Goal: Task Accomplishment & Management: Manage account settings

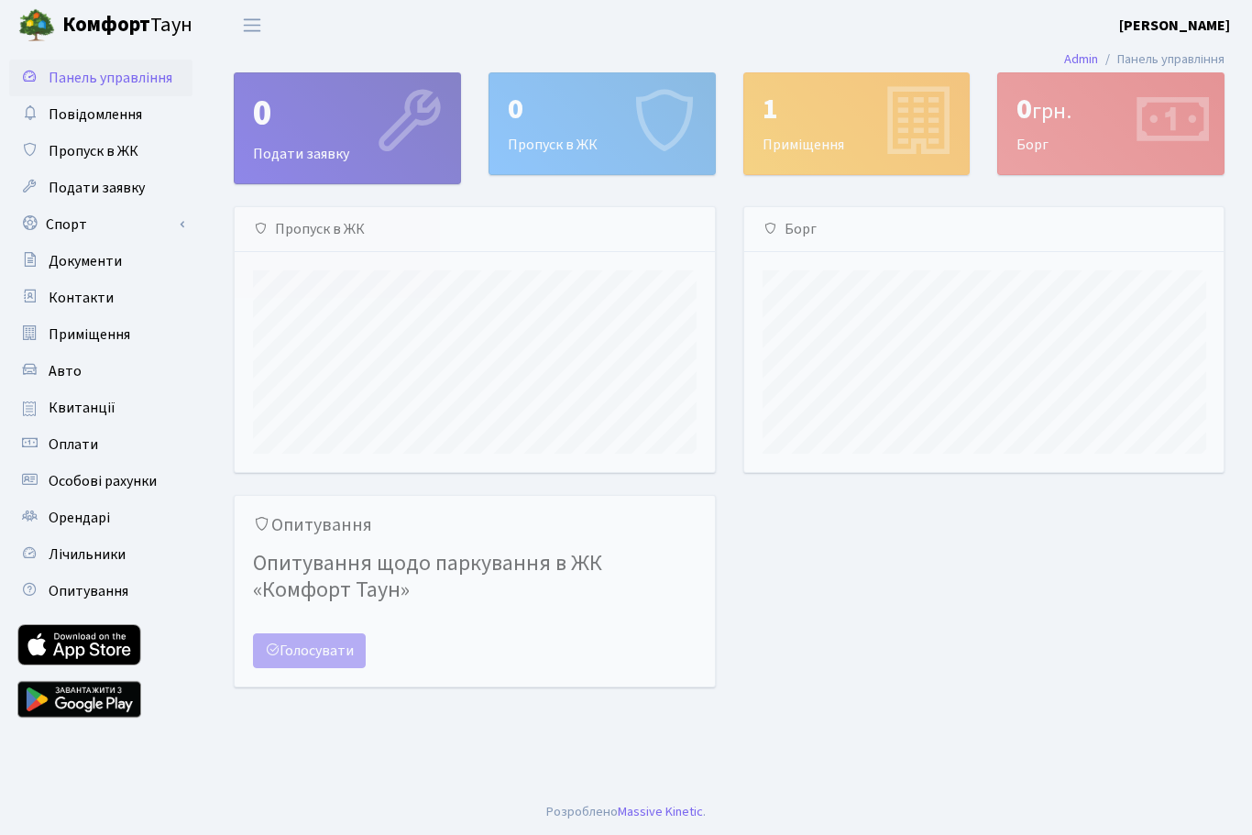
scroll to position [265, 479]
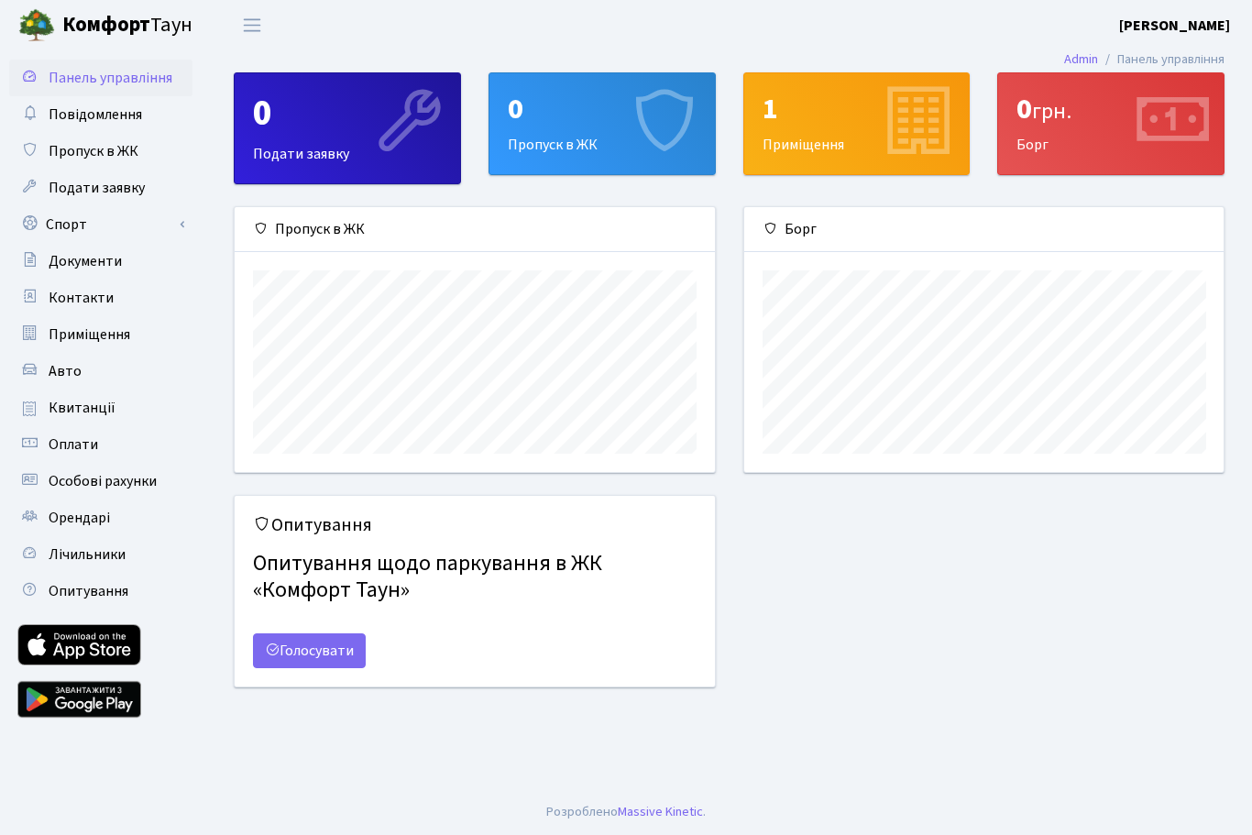
click at [82, 233] on link "Спорт" at bounding box center [100, 224] width 183 height 37
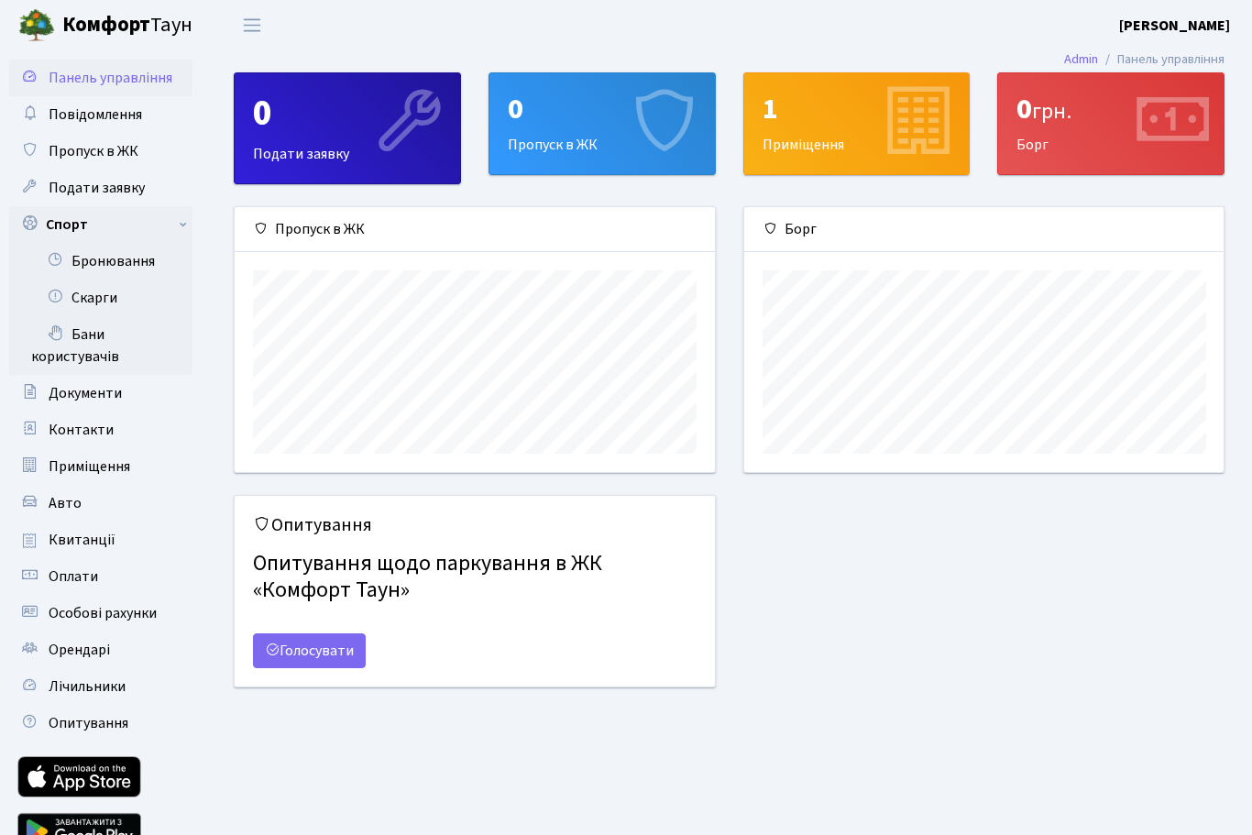
click at [118, 269] on link "Бронювання" at bounding box center [100, 261] width 183 height 37
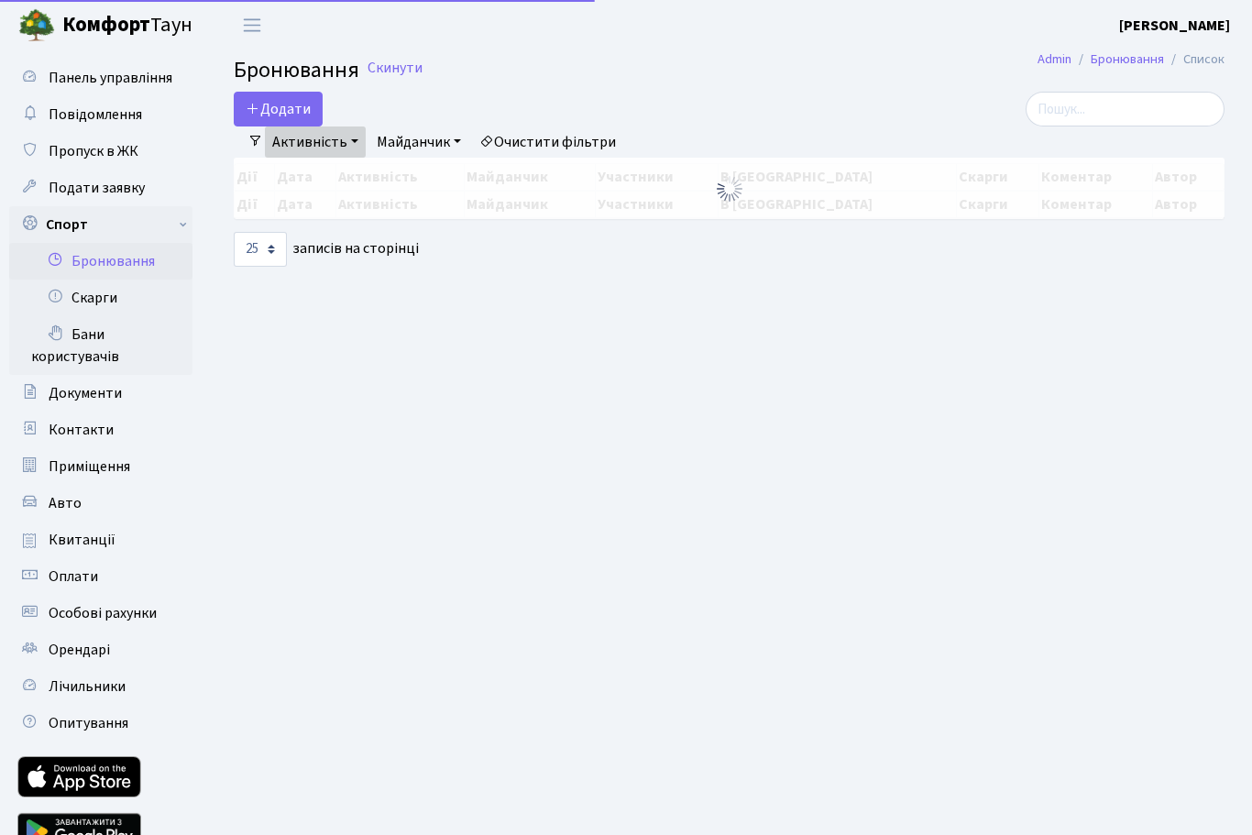
select select "25"
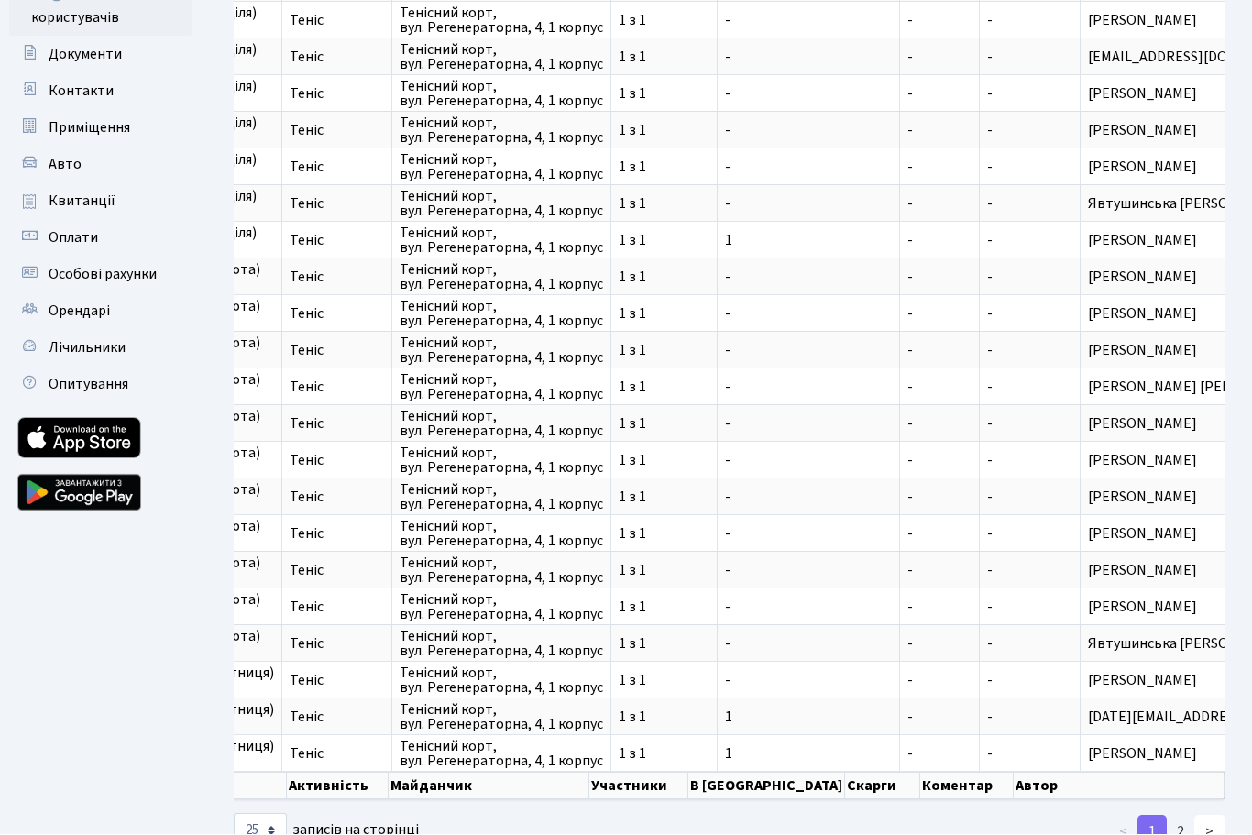
click at [1196, 830] on link ">" at bounding box center [1209, 831] width 30 height 33
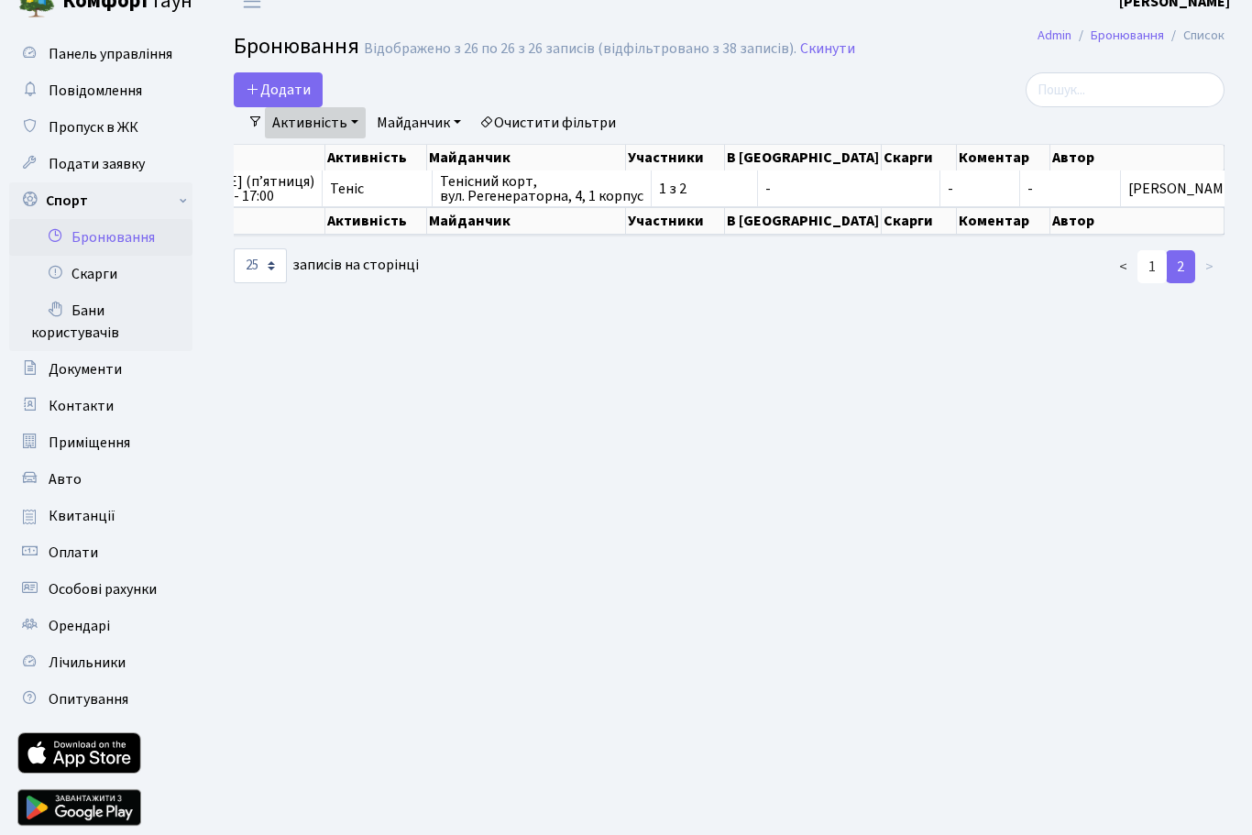
click at [1144, 263] on link "1" at bounding box center [1151, 266] width 29 height 33
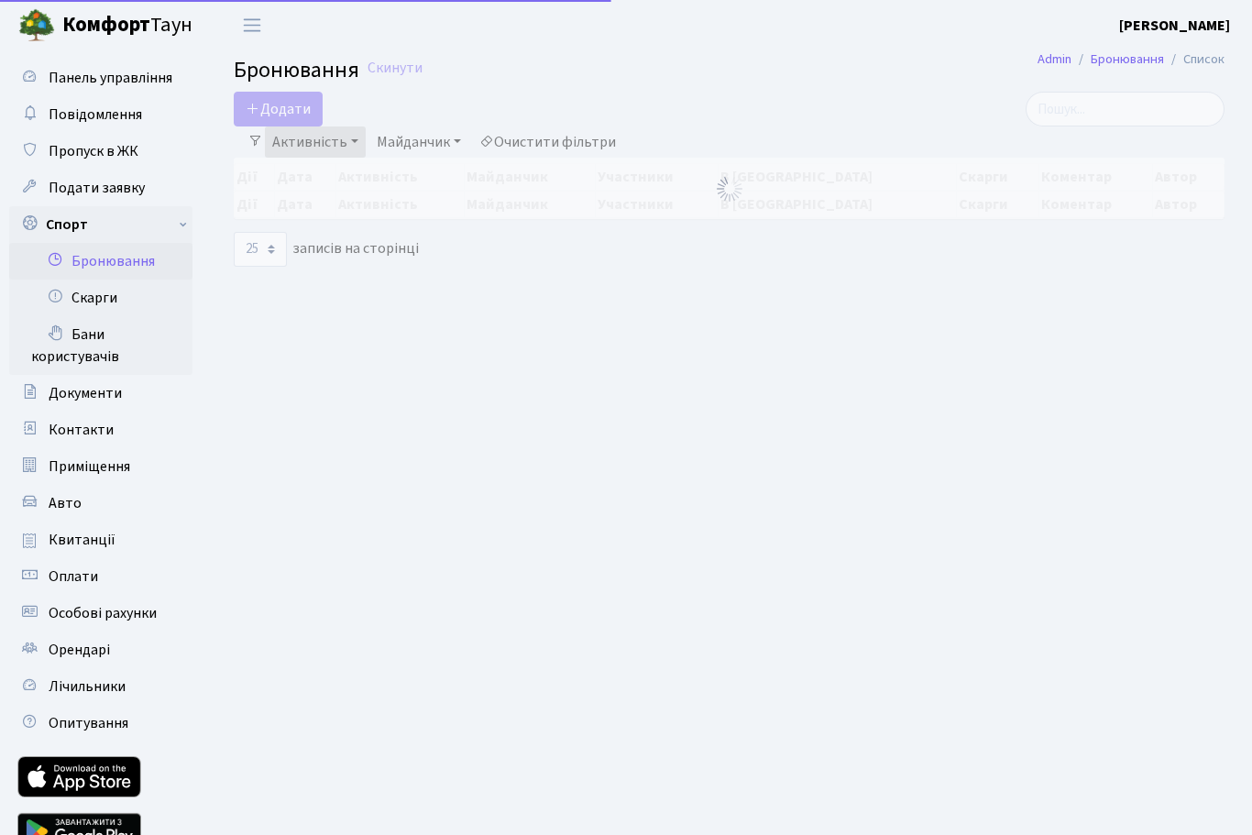
select select "25"
